Goal: Task Accomplishment & Management: Use online tool/utility

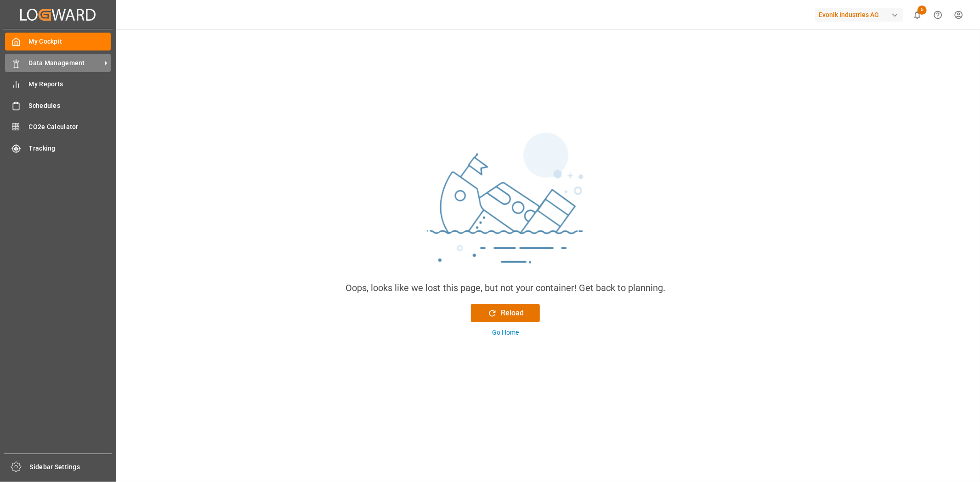
click at [51, 60] on span "Data Management" at bounding box center [65, 63] width 73 height 10
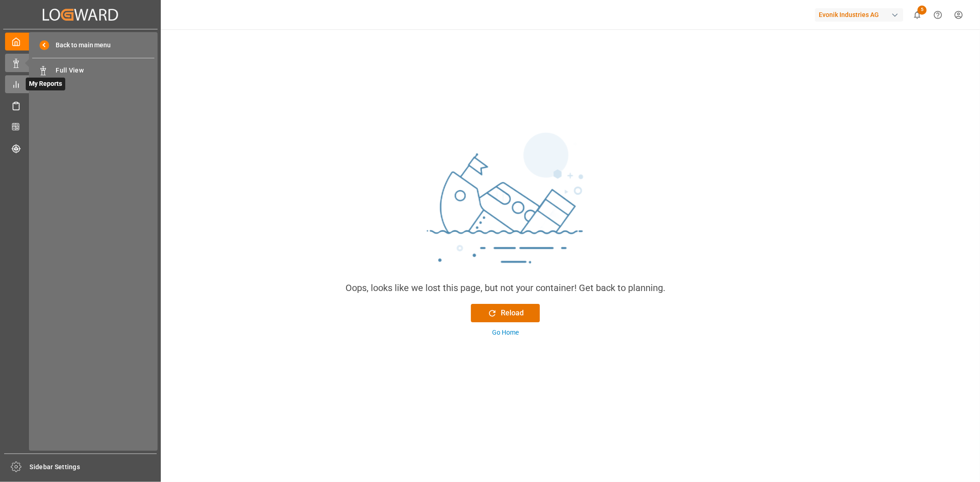
click at [19, 79] on div "My Reports My Reports" at bounding box center [80, 84] width 151 height 18
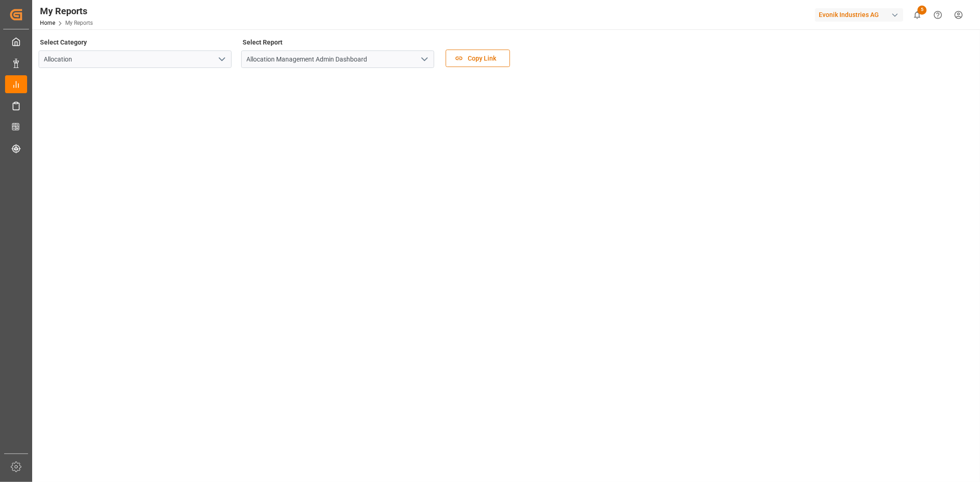
click at [421, 57] on icon "open menu" at bounding box center [424, 59] width 11 height 11
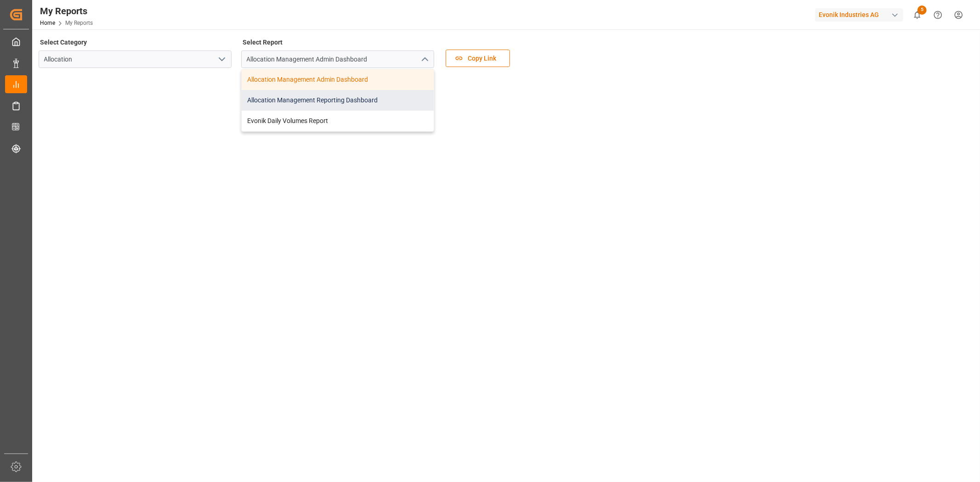
click at [343, 103] on div "Allocation Management Reporting Dashboard" at bounding box center [338, 100] width 192 height 21
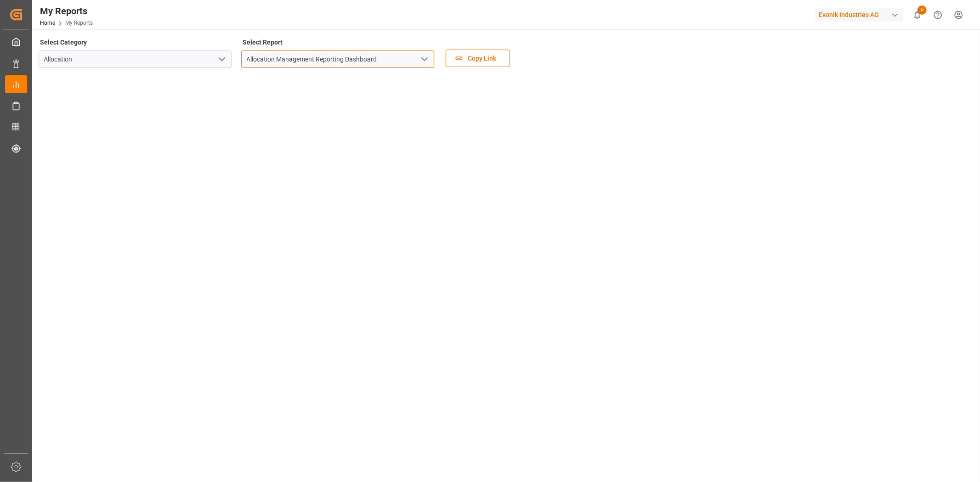
drag, startPoint x: 383, startPoint y: 57, endPoint x: 227, endPoint y: 66, distance: 156.0
click at [227, 66] on div "Select Category Allocation Select Report Allocation Management Reporting Dashbo…" at bounding box center [505, 55] width 933 height 39
drag, startPoint x: 255, startPoint y: 40, endPoint x: 300, endPoint y: 36, distance: 45.2
click at [300, 36] on div "Select Category Allocation Select Report Allocation Management Reporting Dashbo…" at bounding box center [505, 55] width 933 height 39
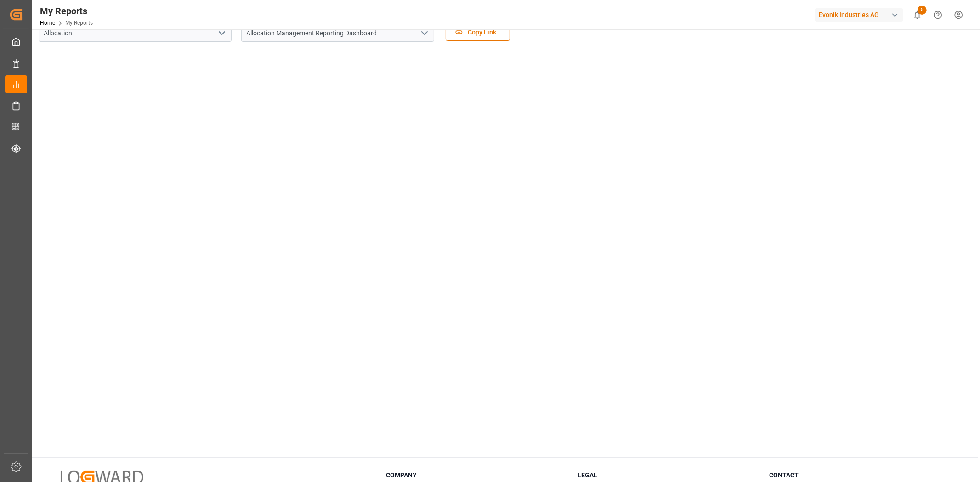
scroll to position [51, 0]
